Goal: Browse casually: Explore the website without a specific task or goal

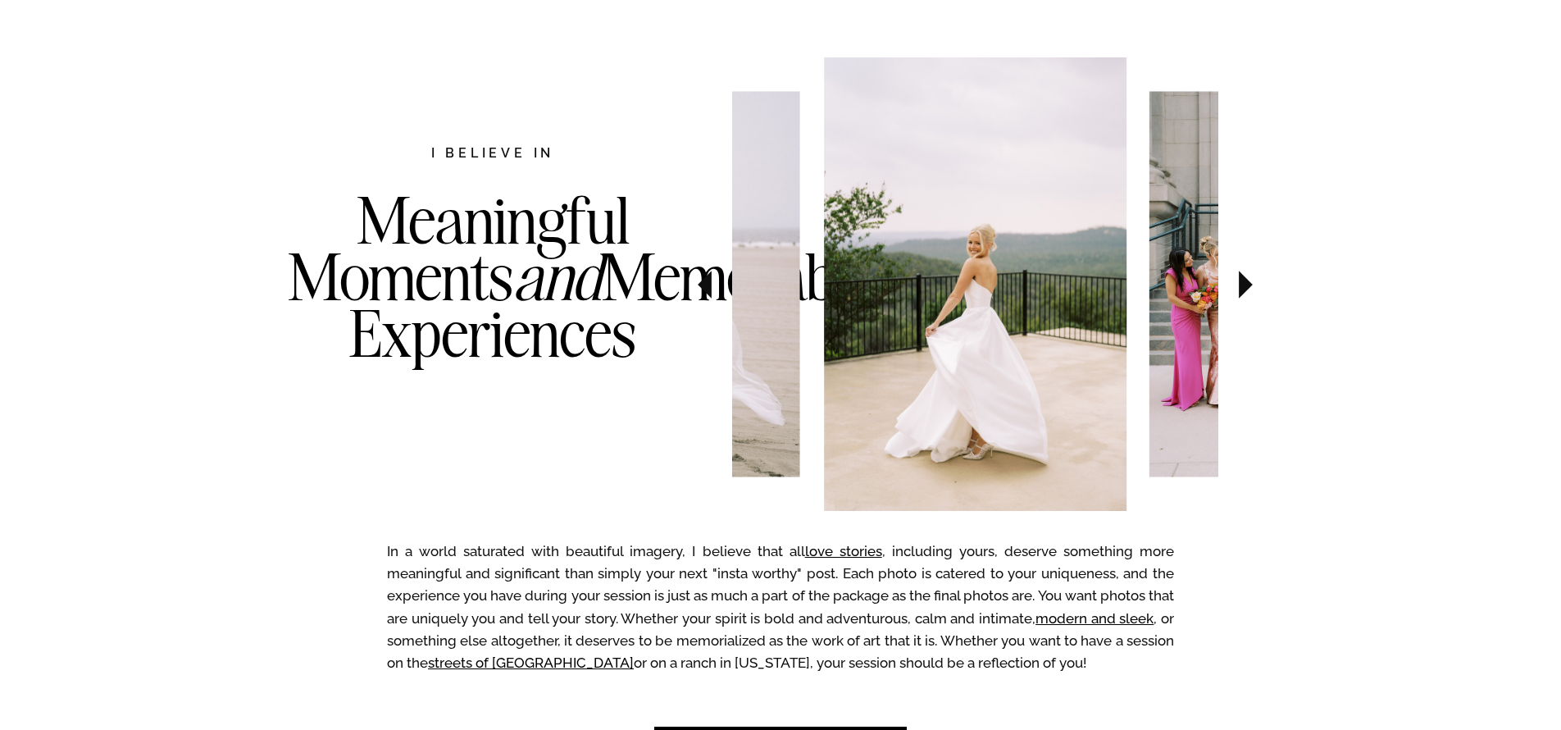
scroll to position [893, 0]
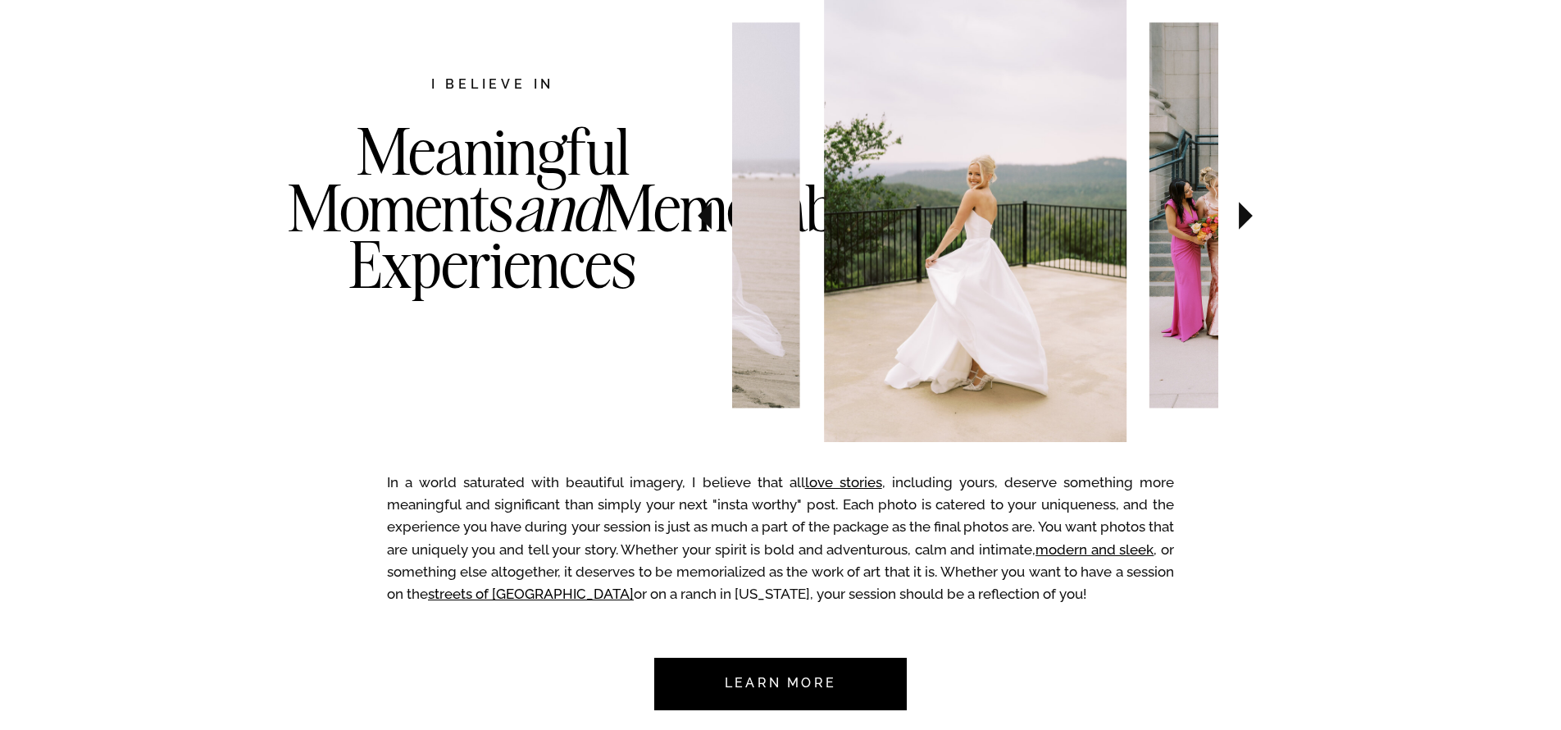
click at [709, 217] on icon at bounding box center [705, 216] width 14 height 28
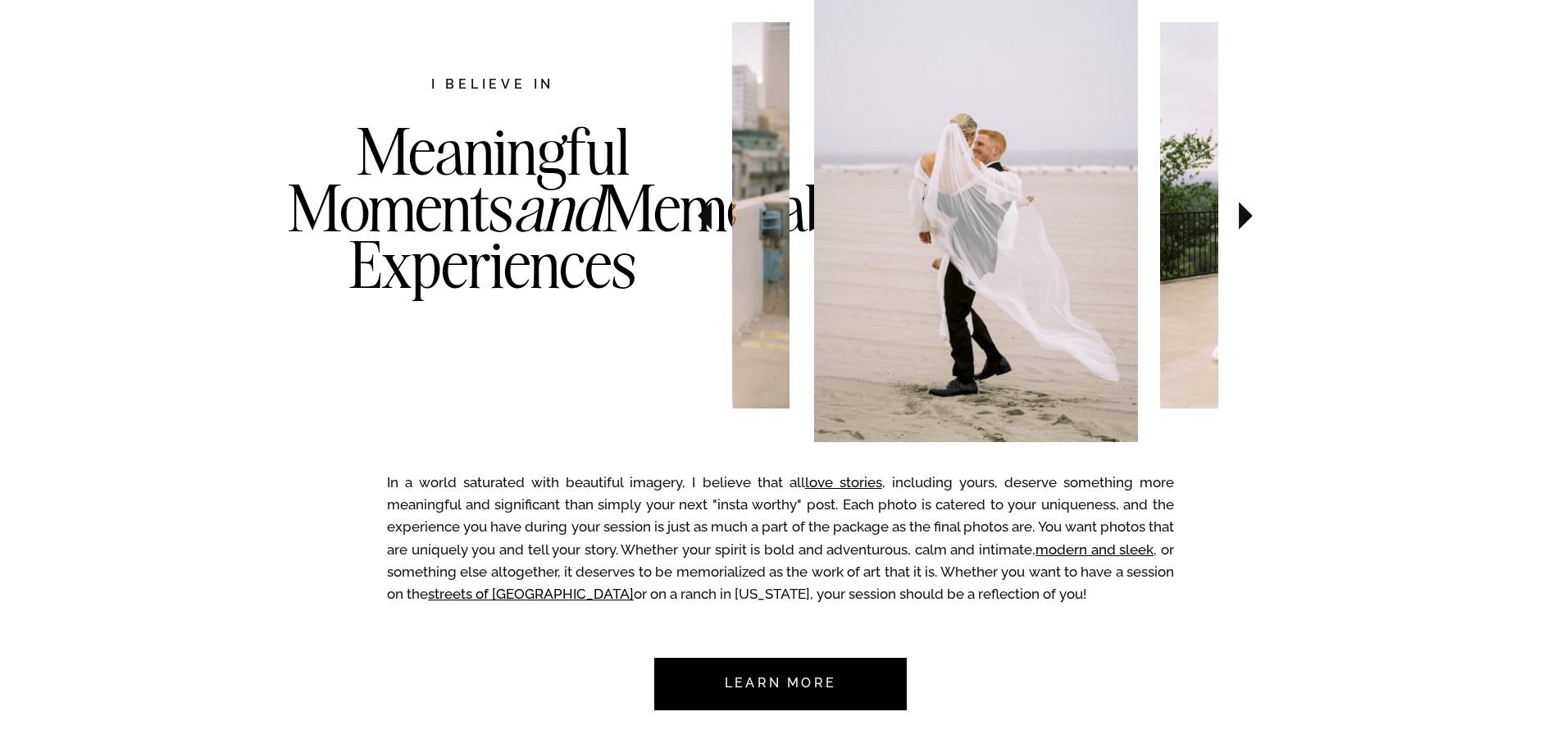
click at [709, 217] on icon at bounding box center [705, 216] width 14 height 28
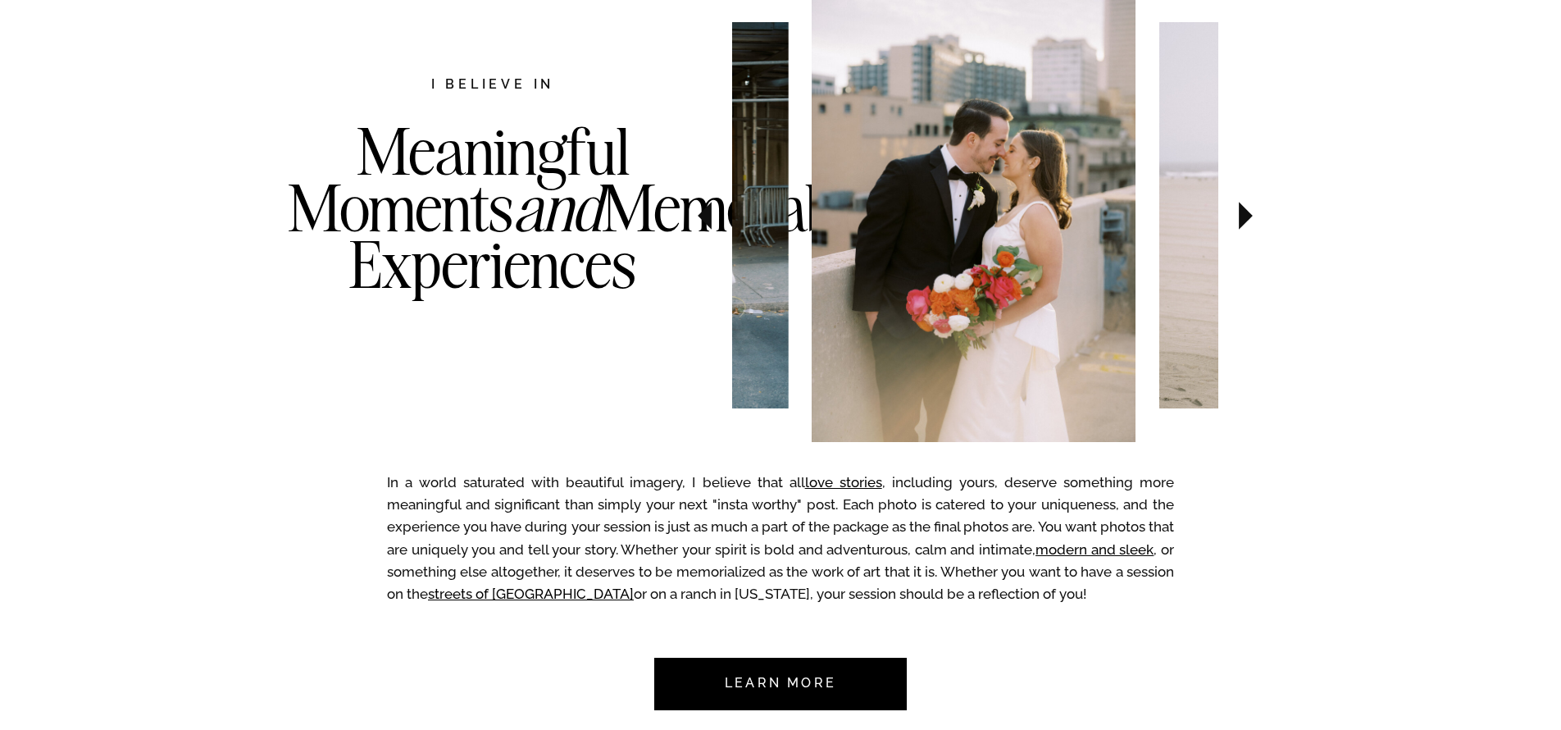
click at [709, 217] on icon at bounding box center [705, 216] width 14 height 28
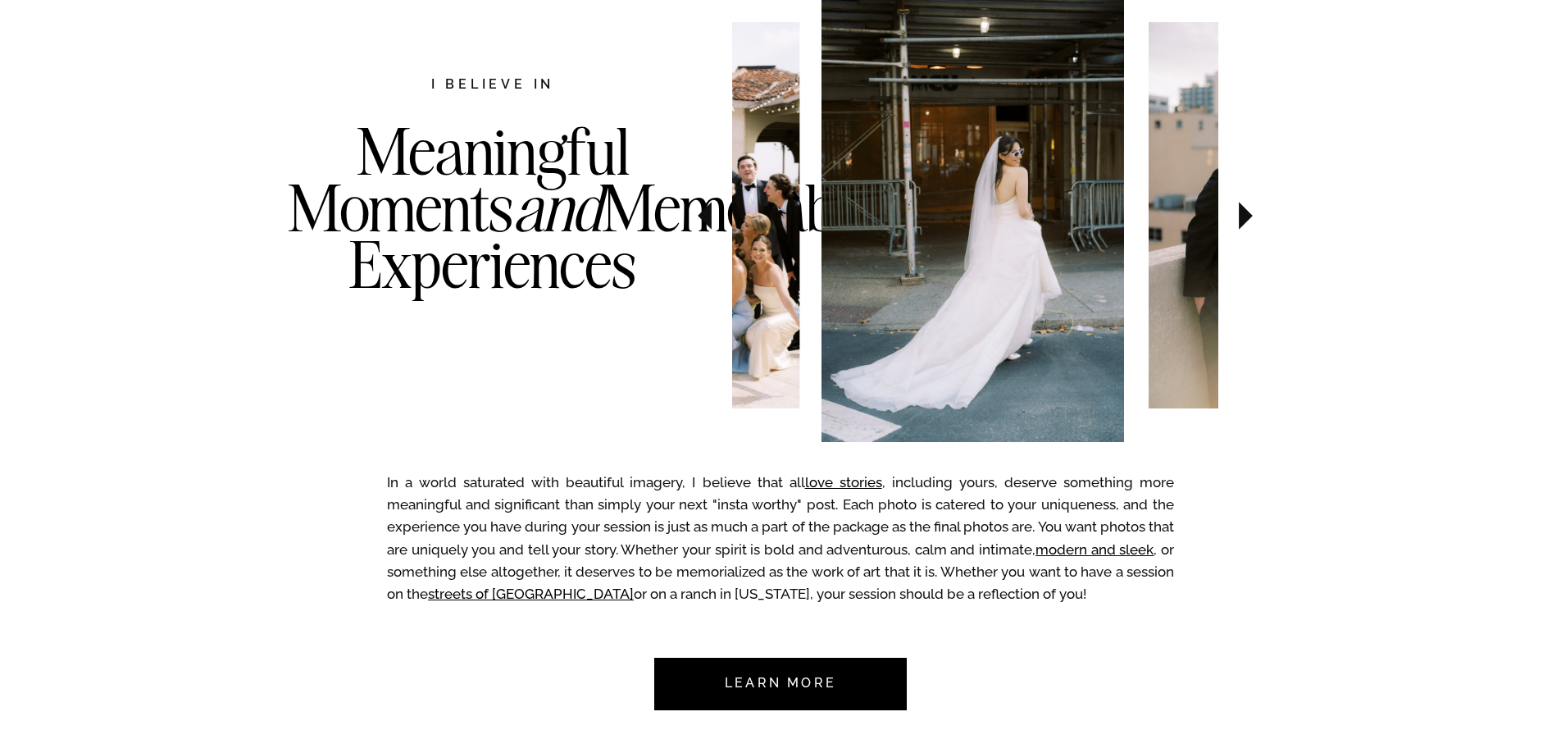
click at [709, 217] on icon at bounding box center [705, 216] width 14 height 28
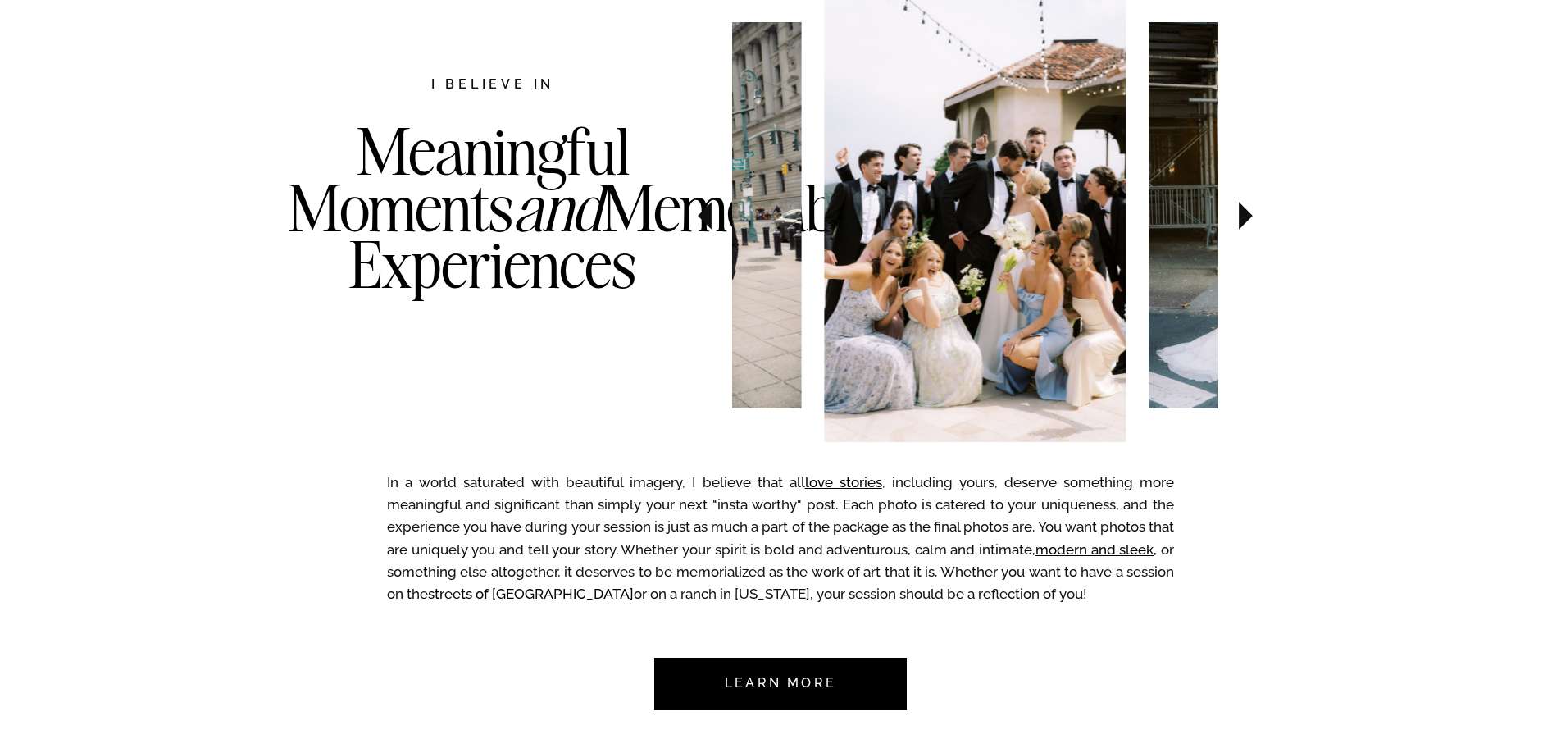
click at [709, 217] on icon at bounding box center [705, 216] width 14 height 28
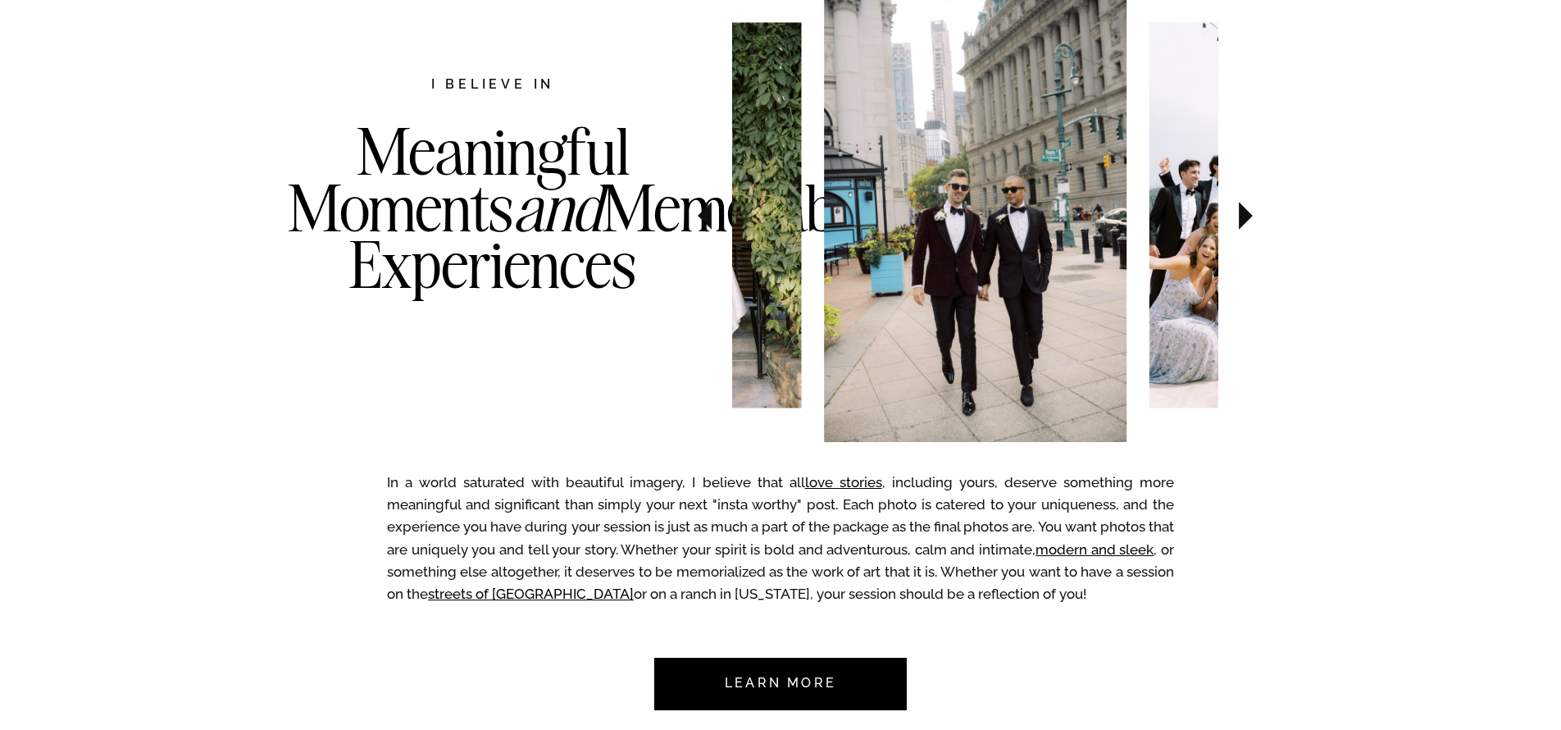
click at [709, 217] on icon at bounding box center [705, 216] width 14 height 28
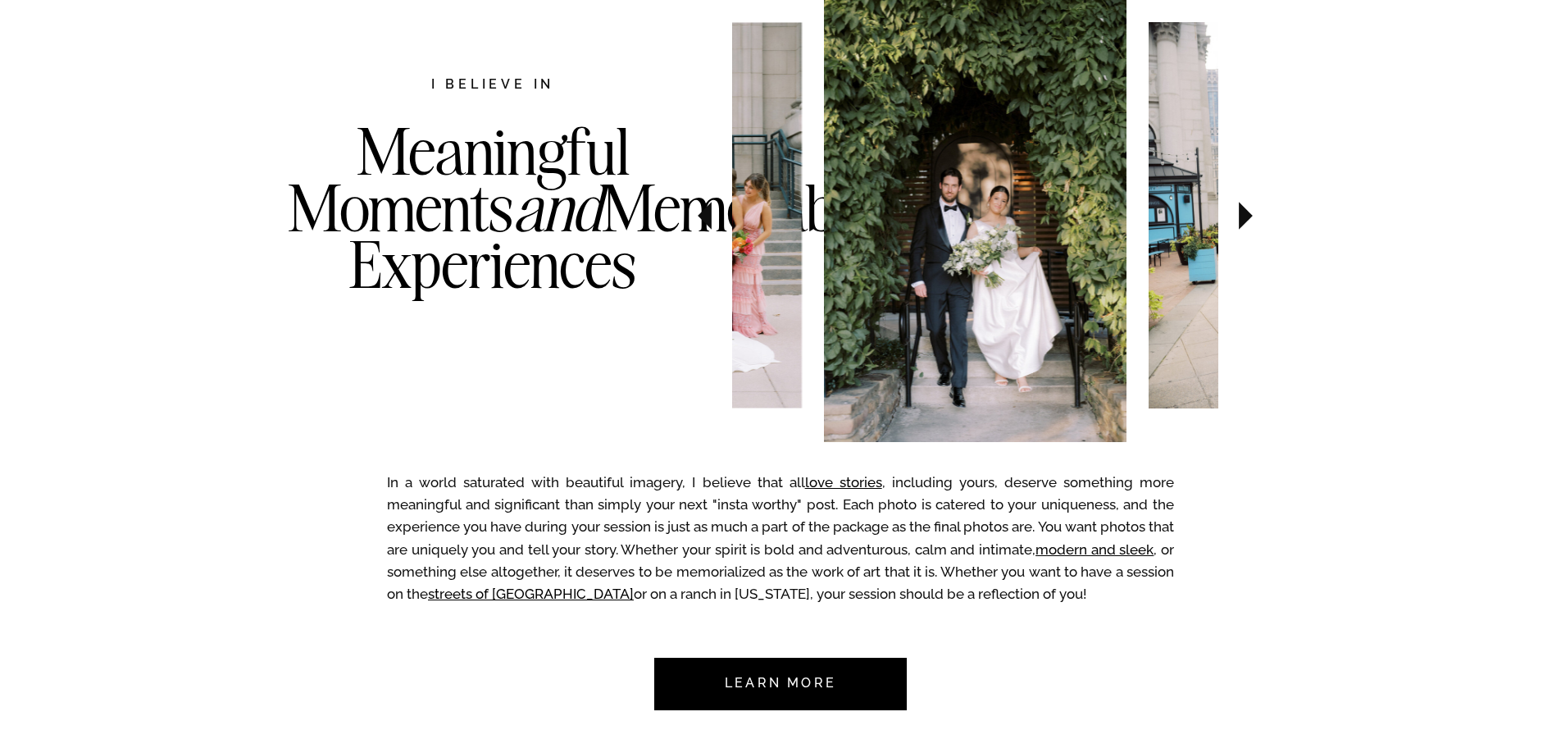
click at [709, 217] on icon at bounding box center [705, 216] width 14 height 28
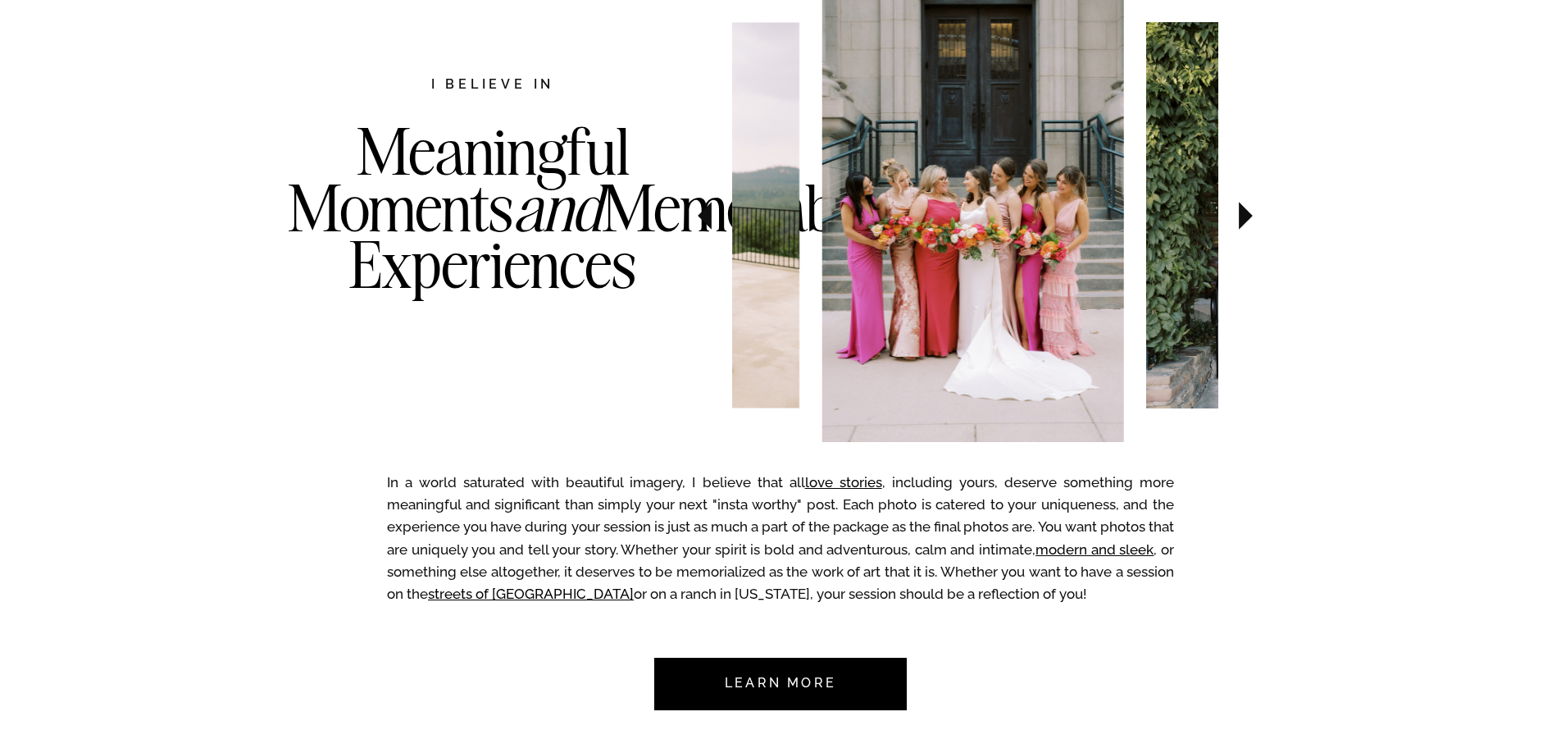
click at [709, 217] on icon at bounding box center [705, 216] width 14 height 28
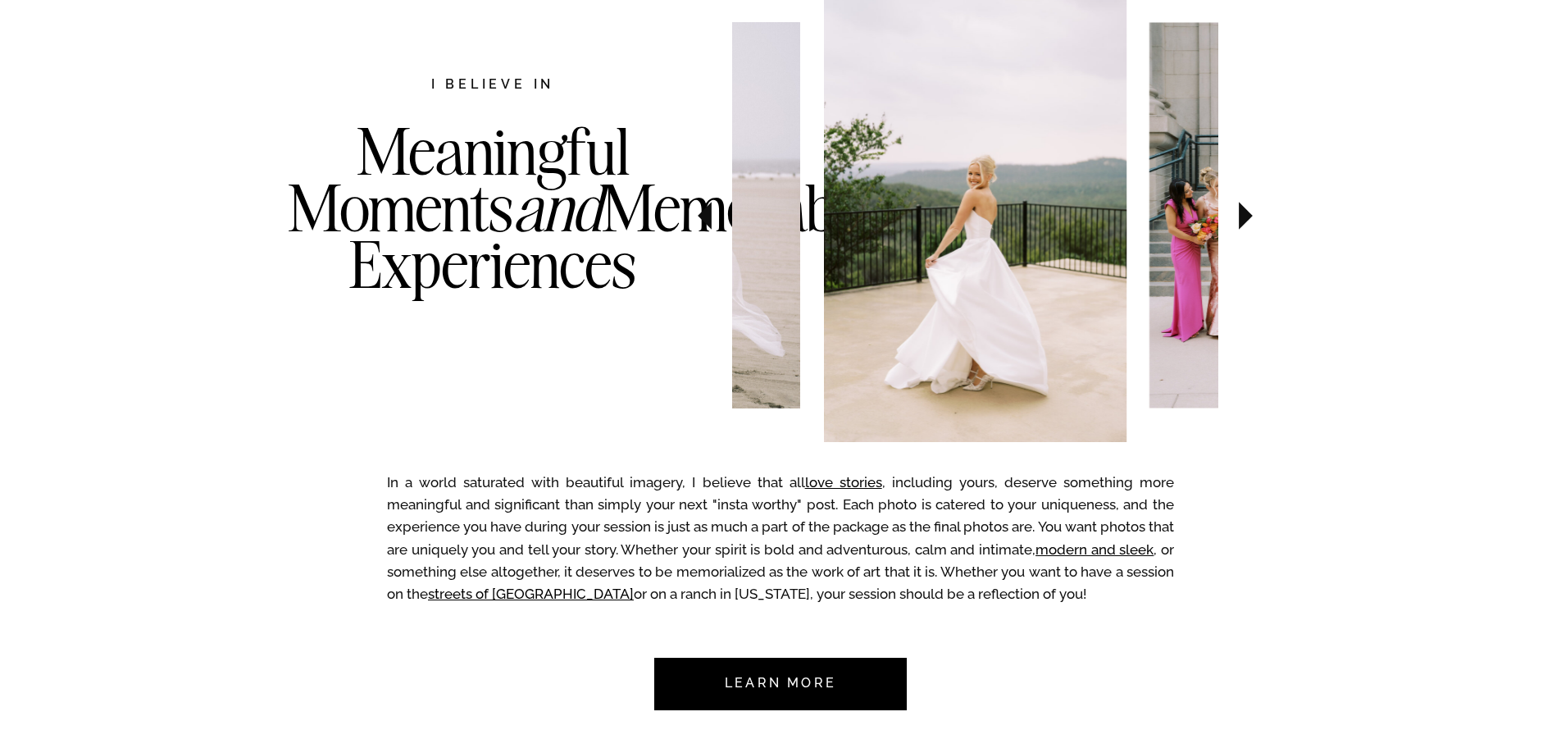
click at [709, 217] on icon at bounding box center [705, 216] width 14 height 28
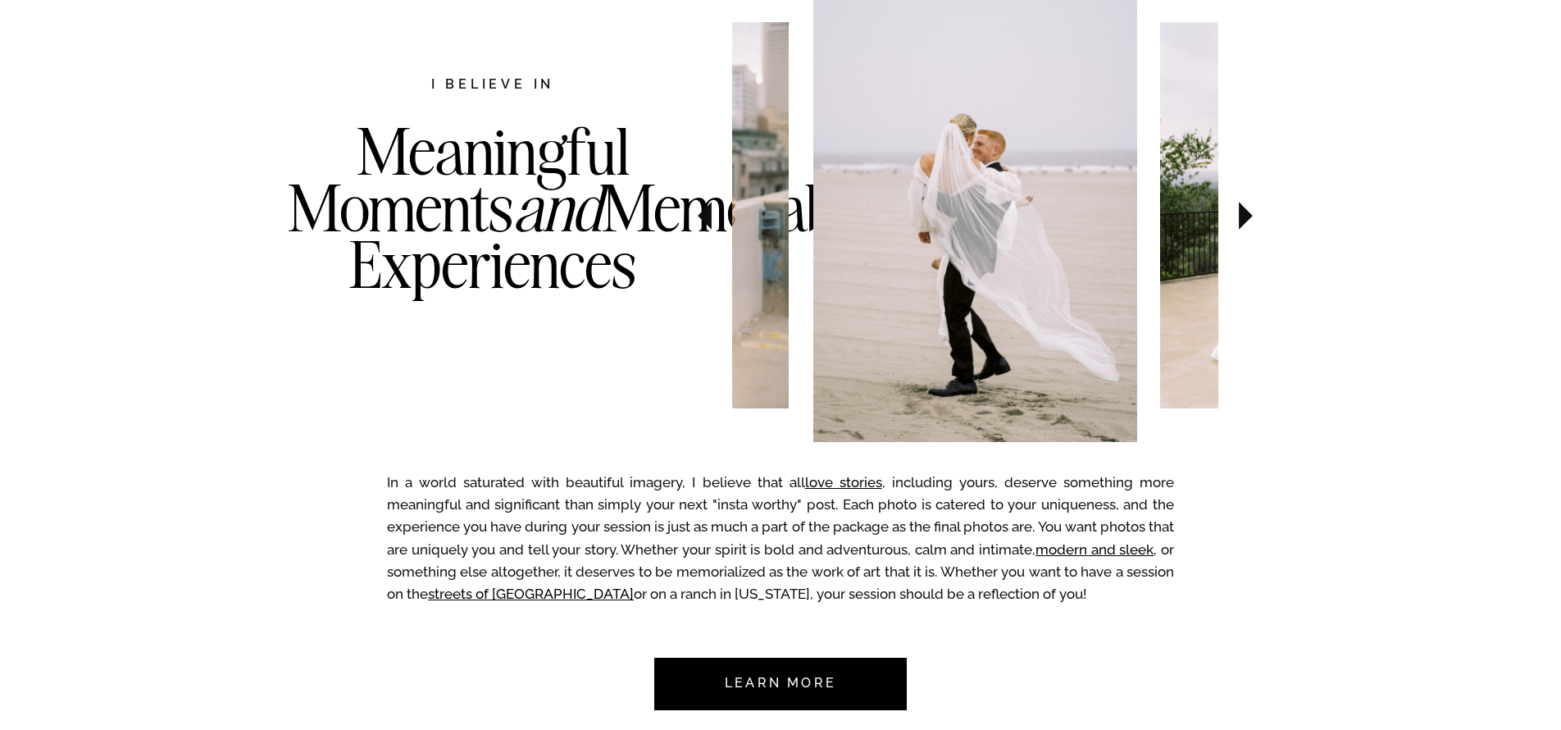
click at [709, 217] on icon at bounding box center [705, 216] width 14 height 28
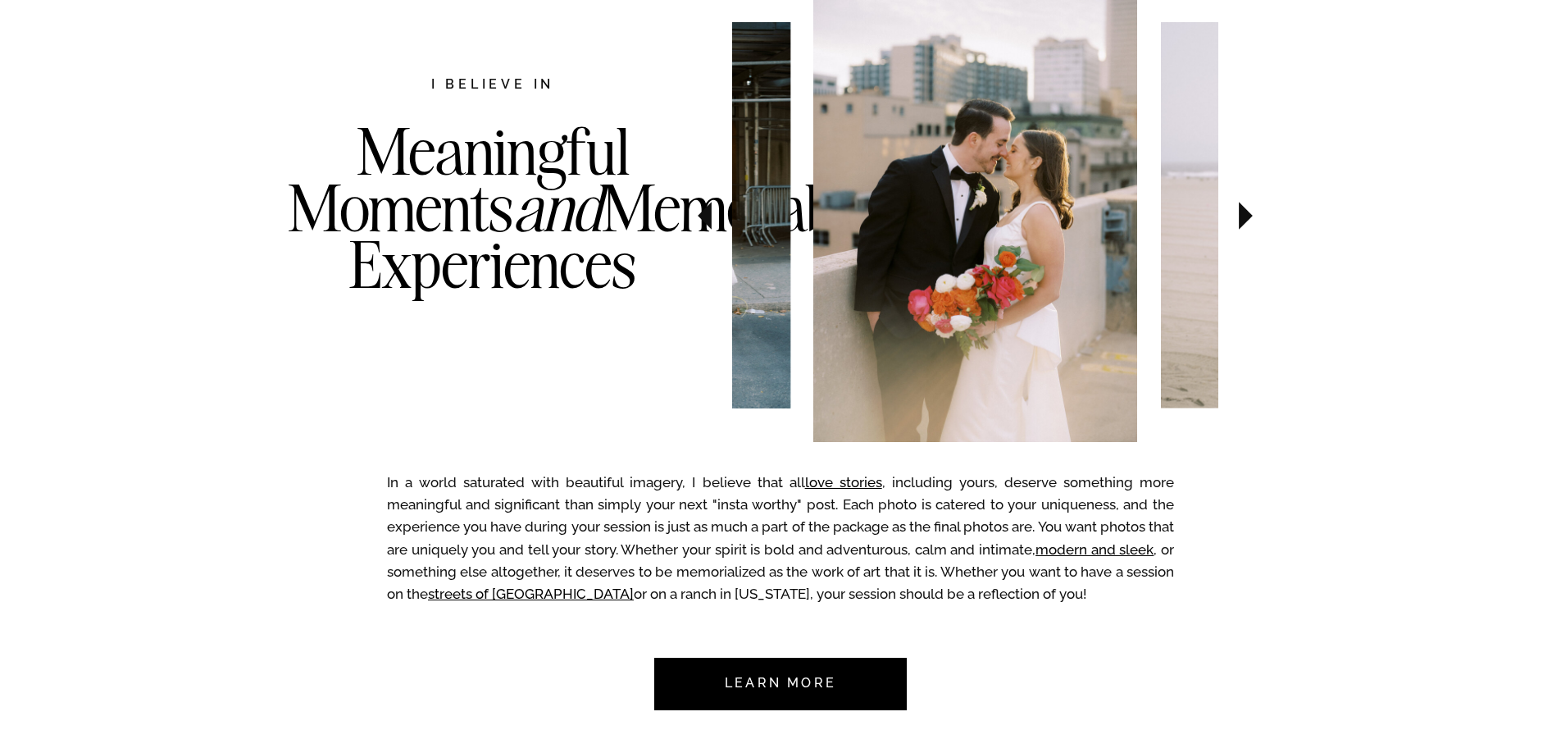
click at [709, 217] on icon at bounding box center [705, 216] width 14 height 28
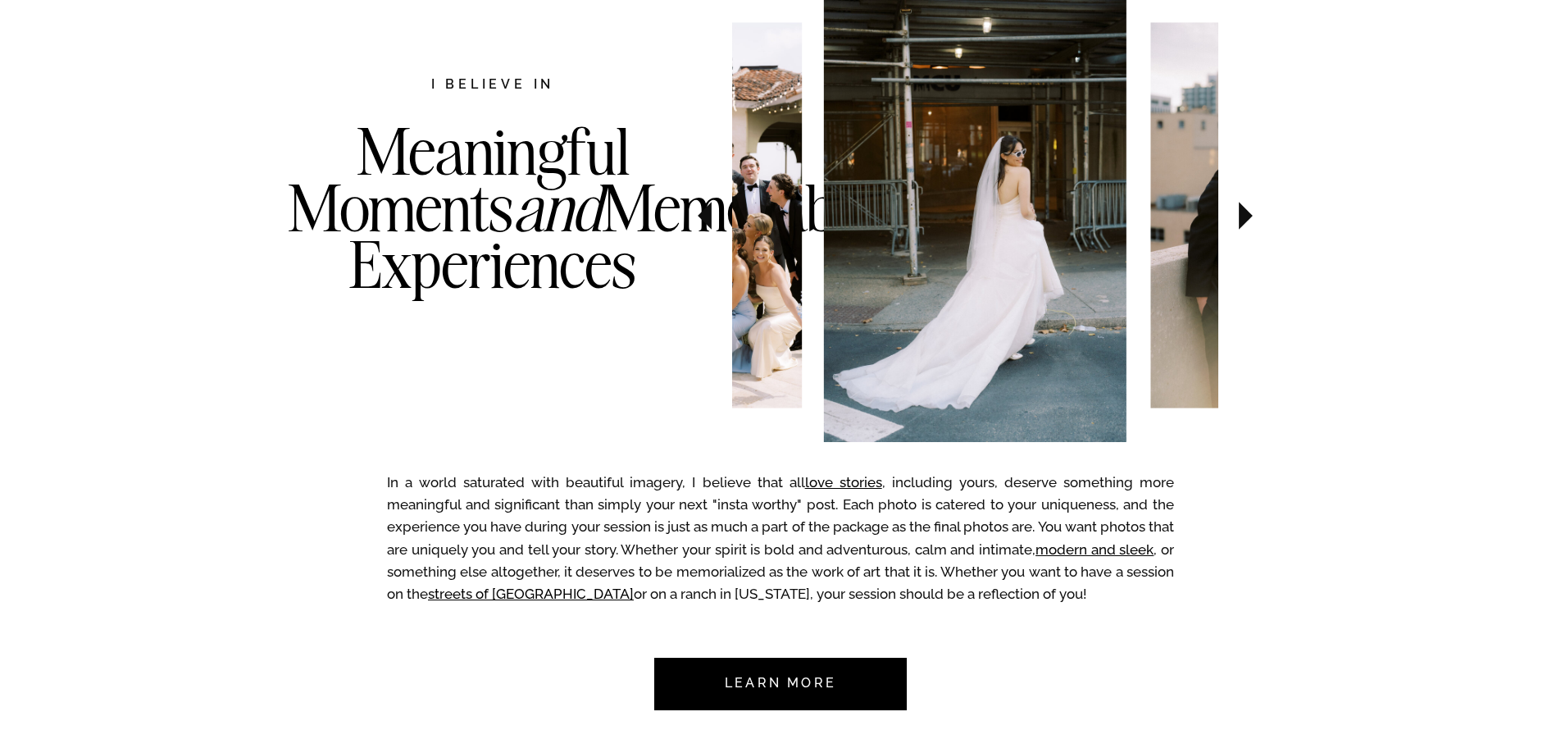
click at [709, 218] on icon at bounding box center [705, 216] width 14 height 28
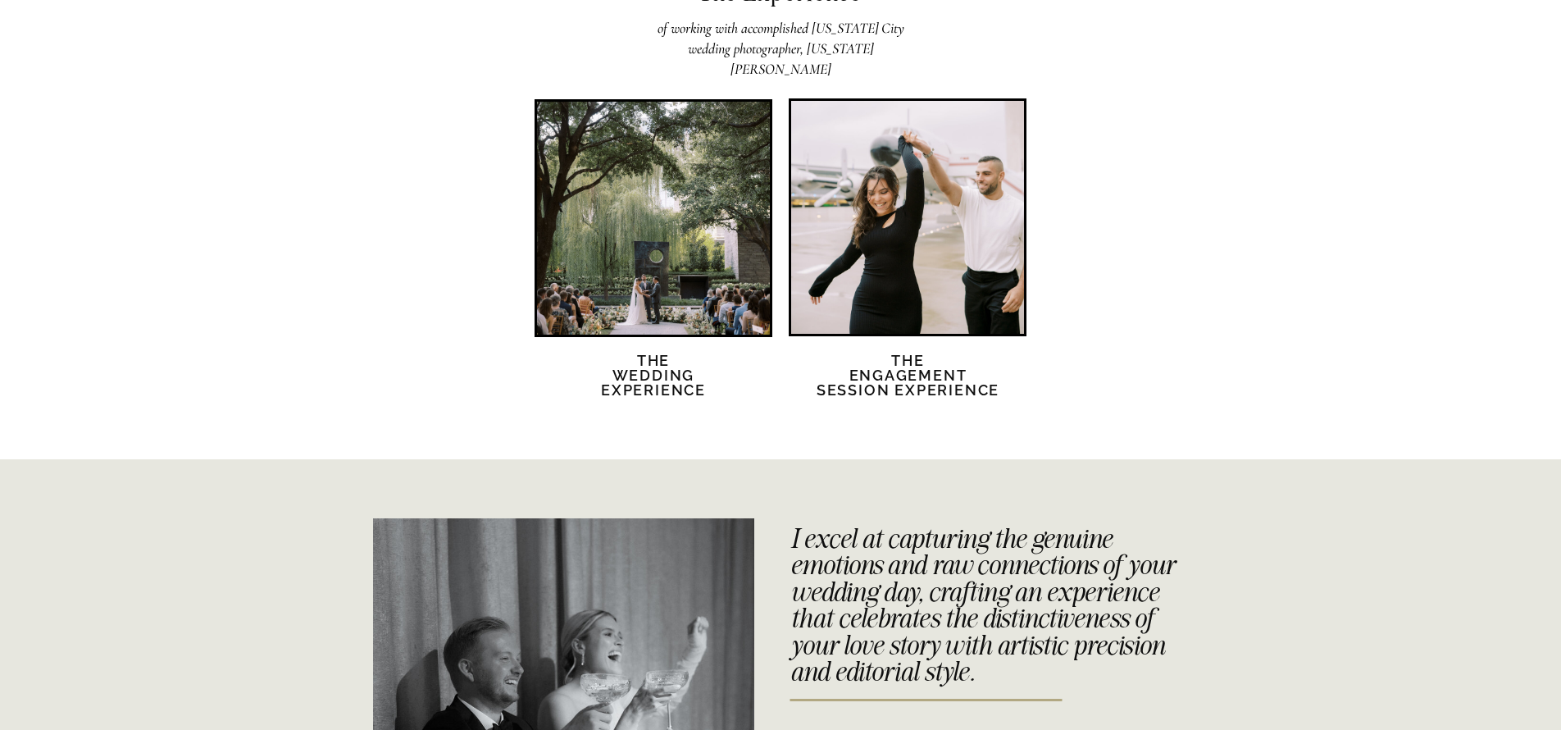
scroll to position [3216, 0]
